Goal: Download file/media

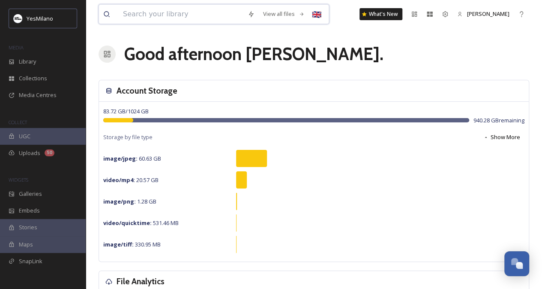
click at [181, 16] on input at bounding box center [181, 14] width 125 height 19
click at [47, 61] on div "Library" at bounding box center [43, 61] width 86 height 17
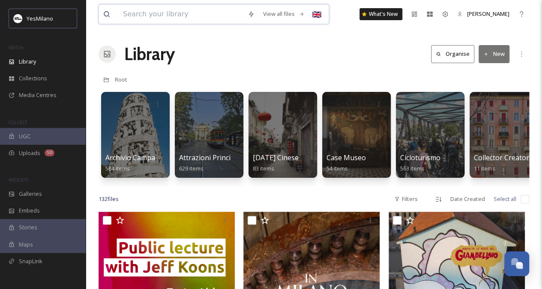
click at [168, 10] on input at bounding box center [181, 14] width 125 height 19
type input "people"
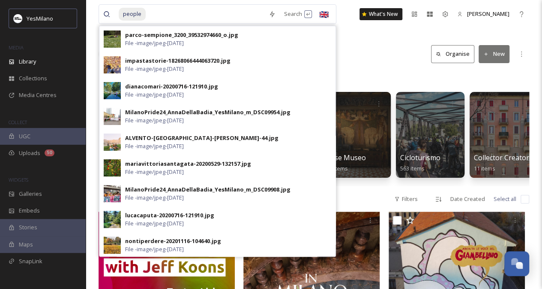
click at [360, 44] on div "Library Organise New" at bounding box center [314, 54] width 431 height 26
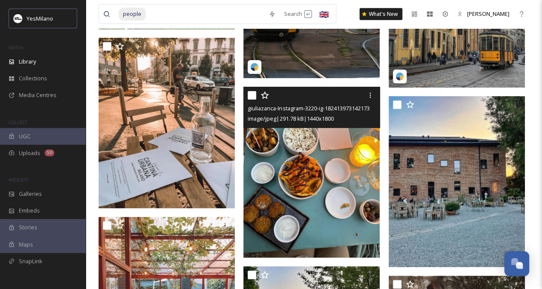
scroll to position [7858, 0]
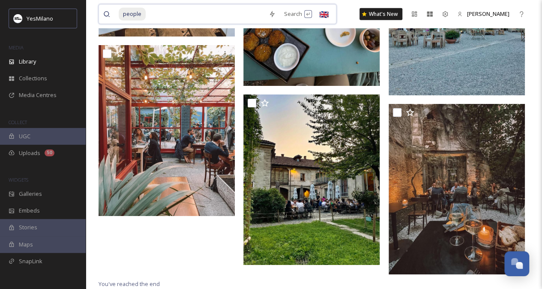
click at [149, 18] on input at bounding box center [206, 14] width 118 height 19
type input "p"
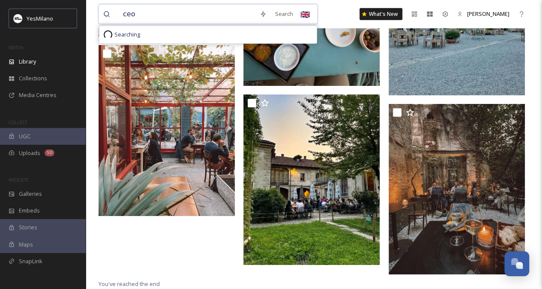
type input "ceo"
click at [181, 15] on input at bounding box center [199, 14] width 122 height 19
type input "c"
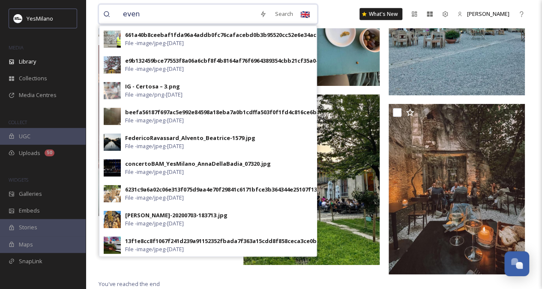
type input "event"
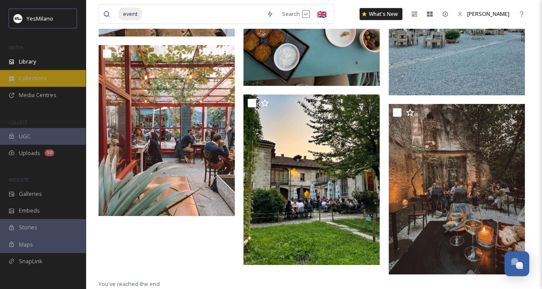
click at [43, 81] on span "Collections" at bounding box center [33, 78] width 28 height 8
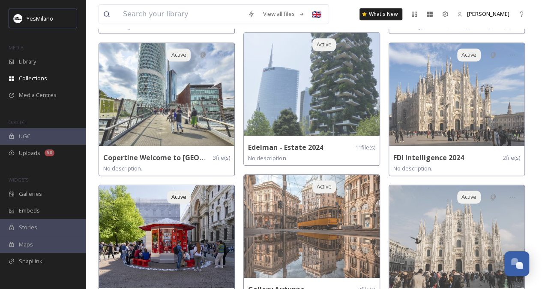
scroll to position [182, 0]
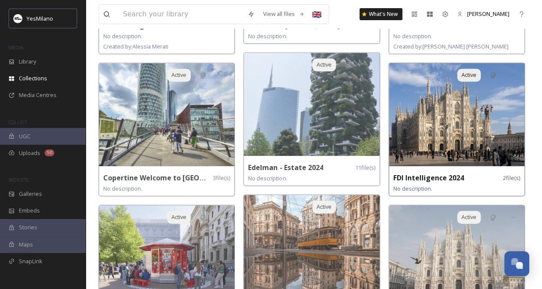
click at [468, 130] on img at bounding box center [456, 114] width 135 height 103
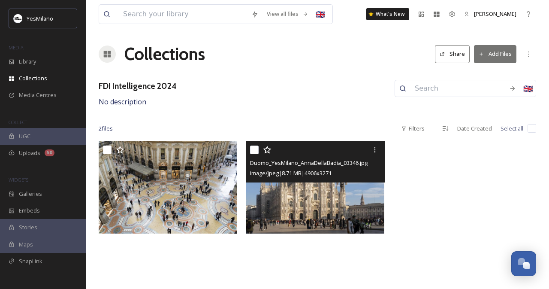
click at [334, 207] on img at bounding box center [315, 187] width 138 height 92
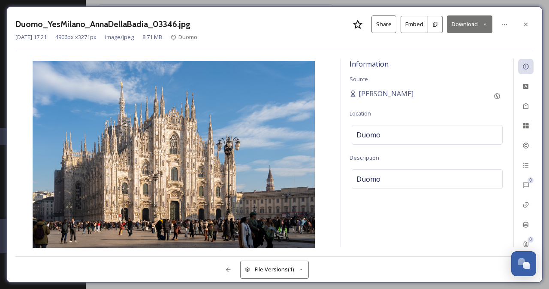
click at [467, 24] on button "Download" at bounding box center [469, 24] width 45 height 18
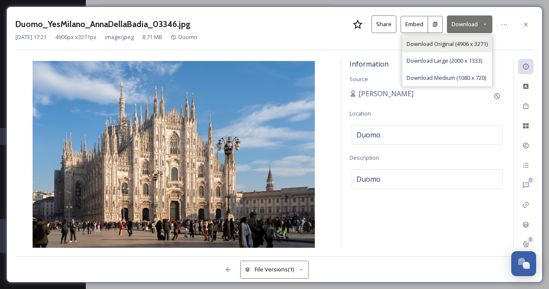
click at [450, 46] on span "Download Original (4906 x 3271)" at bounding box center [446, 44] width 81 height 8
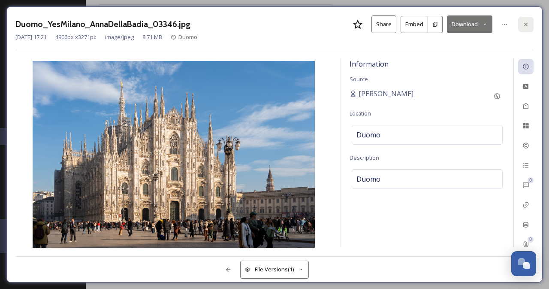
click at [523, 21] on icon at bounding box center [525, 24] width 7 height 7
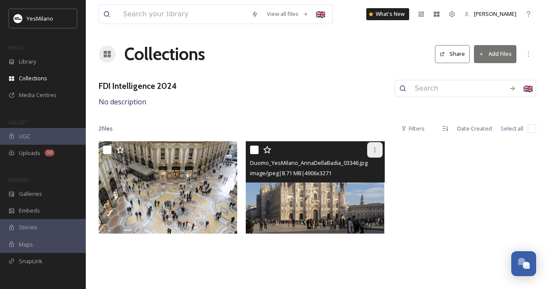
click at [371, 151] on icon at bounding box center [374, 149] width 7 height 7
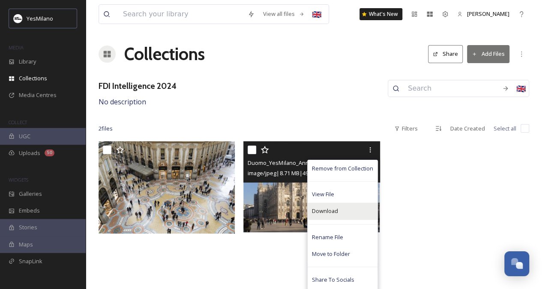
click at [344, 216] on div "Download" at bounding box center [343, 210] width 70 height 17
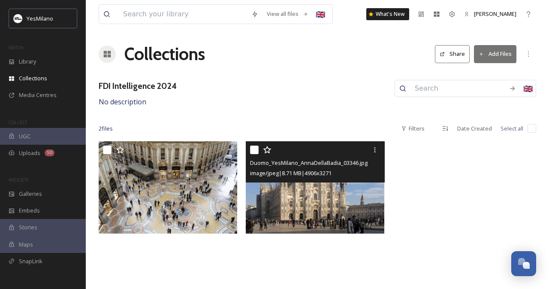
click at [305, 213] on img at bounding box center [315, 187] width 138 height 92
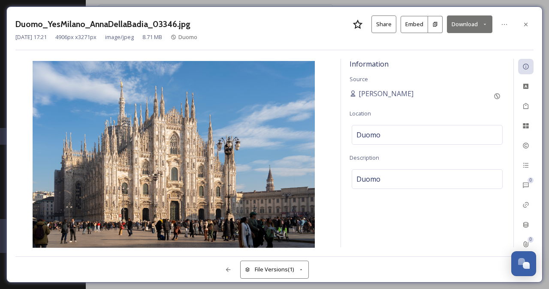
click at [480, 22] on button "Download" at bounding box center [469, 24] width 45 height 18
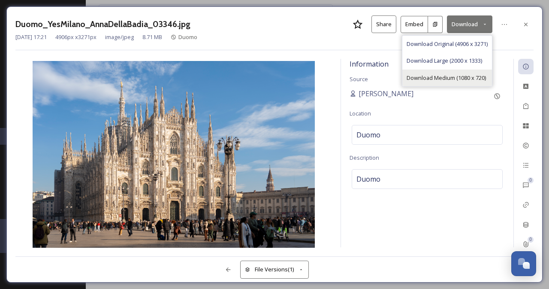
click at [452, 81] on span "Download Medium (1080 x 720)" at bounding box center [445, 78] width 79 height 8
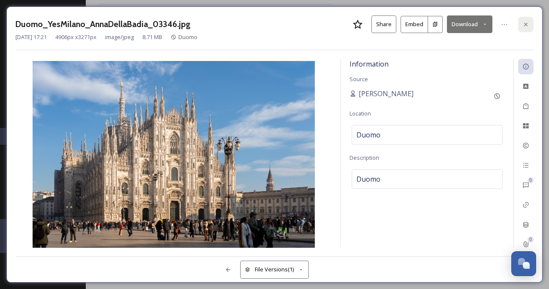
click at [522, 22] on icon at bounding box center [525, 24] width 7 height 7
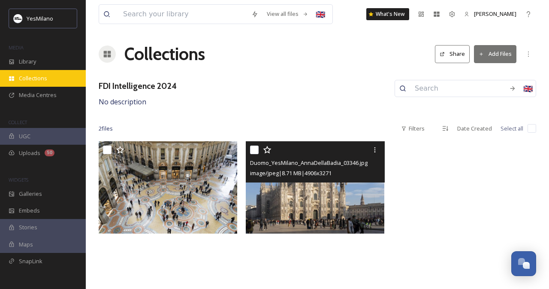
click at [31, 74] on span "Collections" at bounding box center [33, 78] width 28 height 8
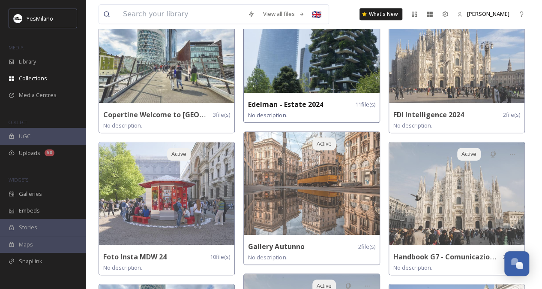
scroll to position [246, 0]
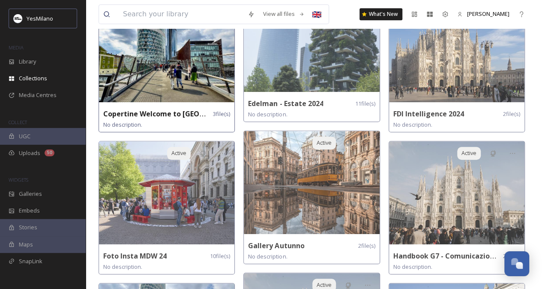
click at [159, 68] on img at bounding box center [166, 50] width 135 height 103
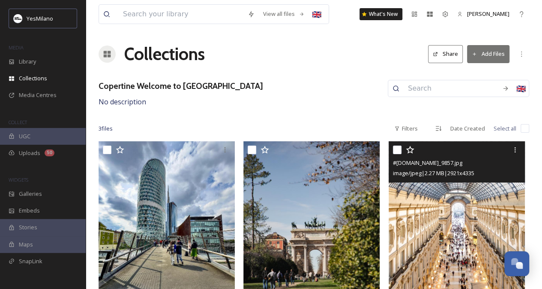
scroll to position [60, 0]
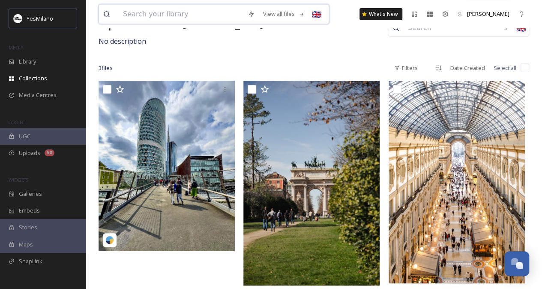
click at [125, 19] on input at bounding box center [181, 14] width 125 height 19
type input "[PERSON_NAME] [PERSON_NAME]"
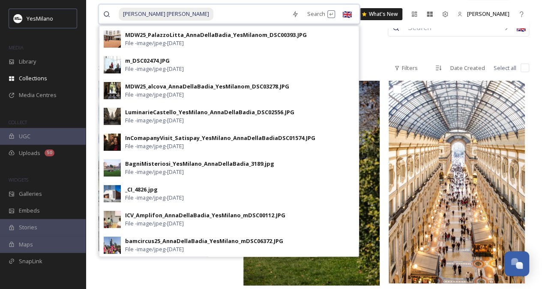
click at [214, 18] on input at bounding box center [250, 14] width 73 height 19
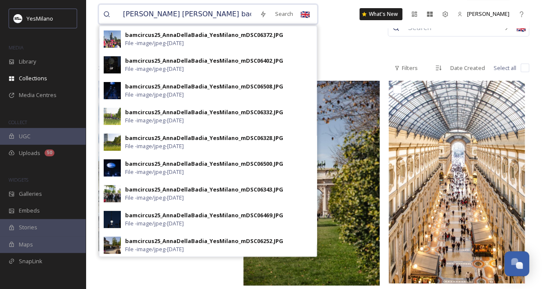
type input "[PERSON_NAME]"
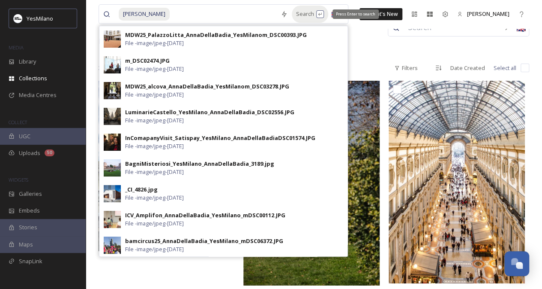
click at [298, 12] on div "Search Press Enter to search" at bounding box center [310, 14] width 36 height 17
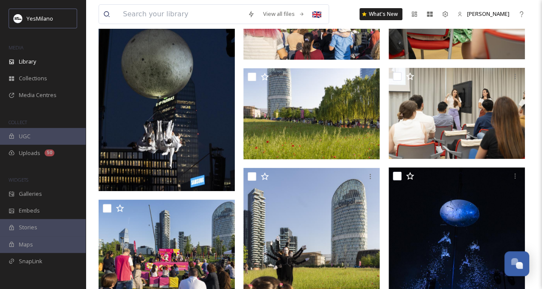
scroll to position [14558, 0]
